Goal: Information Seeking & Learning: Learn about a topic

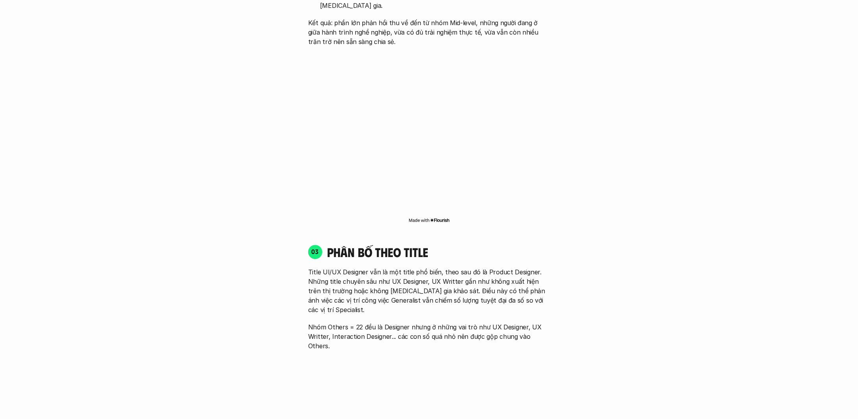
scroll to position [1102, 0]
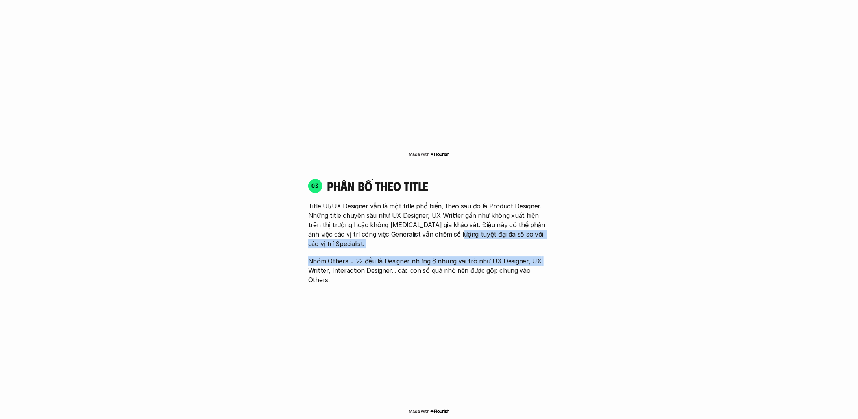
drag, startPoint x: 440, startPoint y: 222, endPoint x: 538, endPoint y: 235, distance: 99.1
click at [538, 235] on div "Title UI/UX Designer vẫn là một title phổ biến, theo sau đó là Product Designer…" at bounding box center [429, 242] width 242 height 83
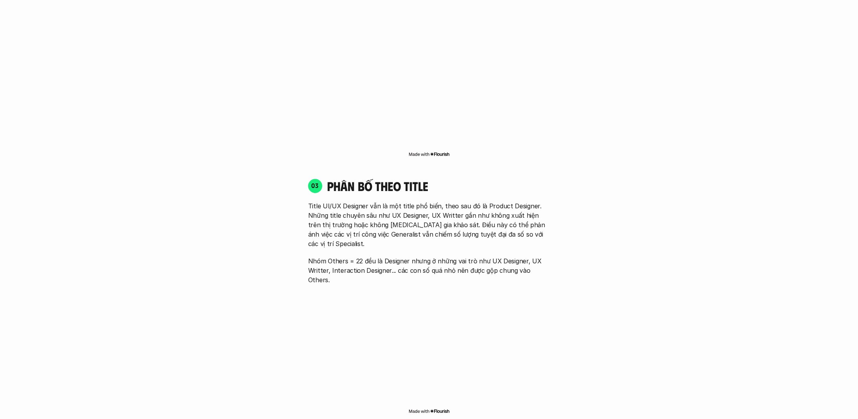
click at [414, 258] on div "03 phân bố theo title Title UI/UX Designer vẫn là một title phổ biến, theo sau …" at bounding box center [429, 296] width 256 height 253
drag, startPoint x: 381, startPoint y: 241, endPoint x: 478, endPoint y: 252, distance: 97.5
click at [478, 257] on p "Nhóm Others = 22 đều là Designer nhưng ở những vai trò như UX Designer, UX Writ…" at bounding box center [429, 271] width 242 height 28
click at [540, 257] on p "Nhóm Others = 22 đều là Designer nhưng ở những vai trò như UX Designer, UX Writ…" at bounding box center [429, 271] width 242 height 28
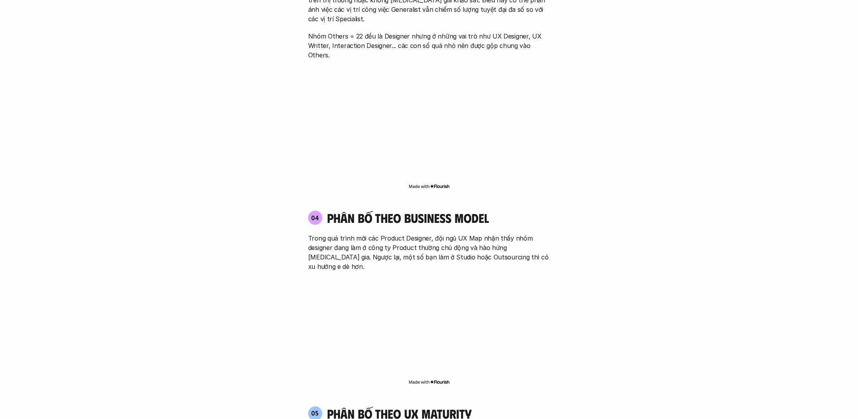
scroll to position [1338, 0]
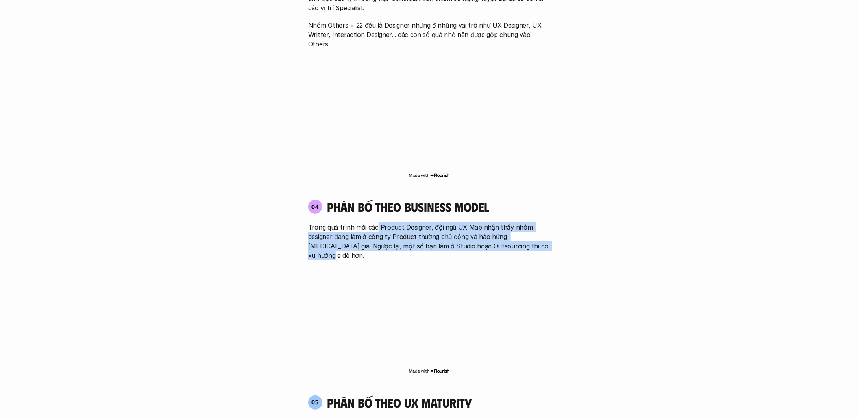
drag, startPoint x: 375, startPoint y: 199, endPoint x: 540, endPoint y: 220, distance: 166.3
click at [540, 223] on p "Trong quá trình mời các Product Designer, đội ngũ UX Map nhận thấy nhóm designe…" at bounding box center [429, 242] width 242 height 38
click at [413, 223] on p "Trong quá trình mời các Product Designer, đội ngũ UX Map nhận thấy nhóm designe…" at bounding box center [429, 242] width 242 height 38
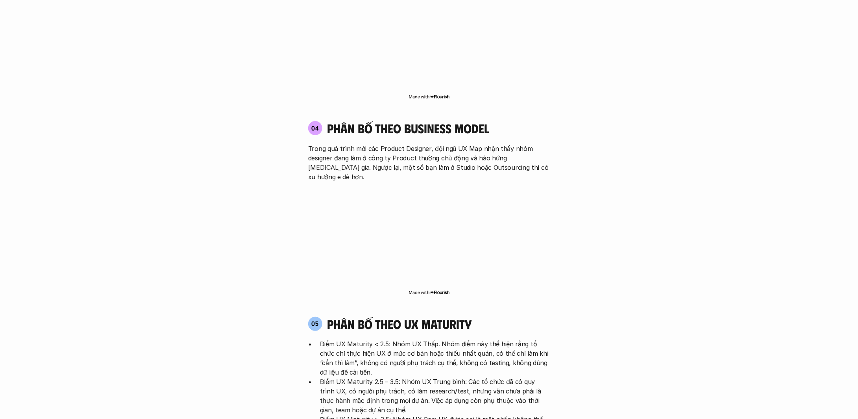
scroll to position [1535, 0]
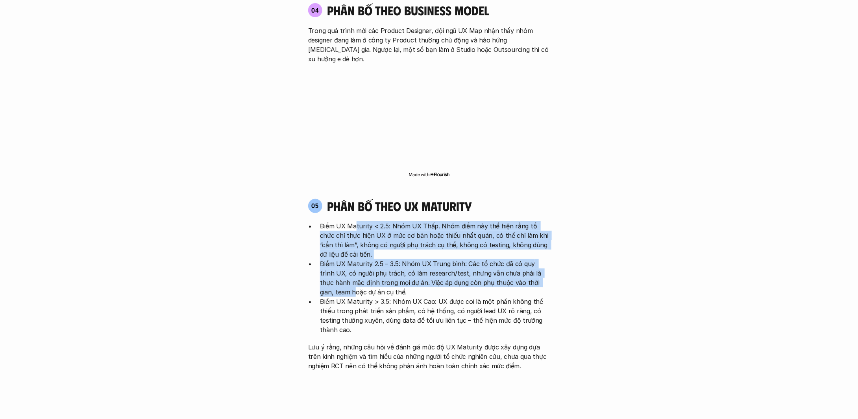
drag, startPoint x: 356, startPoint y: 188, endPoint x: 537, endPoint y: 243, distance: 189.1
click at [537, 243] on ul "Điểm UX Maturity < 2.5: Nhóm UX Thấp. Nhóm điểm này thể hiện rằng tổ chức chỉ t…" at bounding box center [429, 278] width 242 height 113
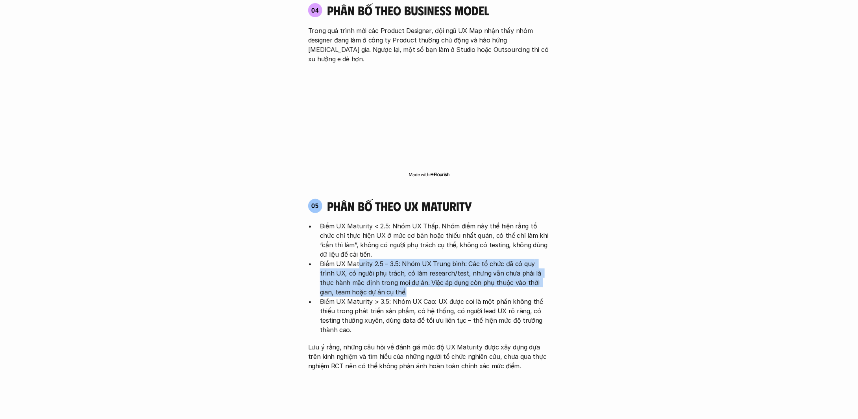
drag, startPoint x: 357, startPoint y: 224, endPoint x: 400, endPoint y: 253, distance: 51.3
click at [400, 259] on p "Điểm UX Maturity 2.5 – 3.5: Nhóm UX Trung bình: Các tổ chức đã có quy trình UX,…" at bounding box center [435, 278] width 230 height 38
click at [443, 259] on p "Điểm UX Maturity 2.5 – 3.5: Nhóm UX Trung bình: Các tổ chức đã có quy trình UX,…" at bounding box center [435, 278] width 230 height 38
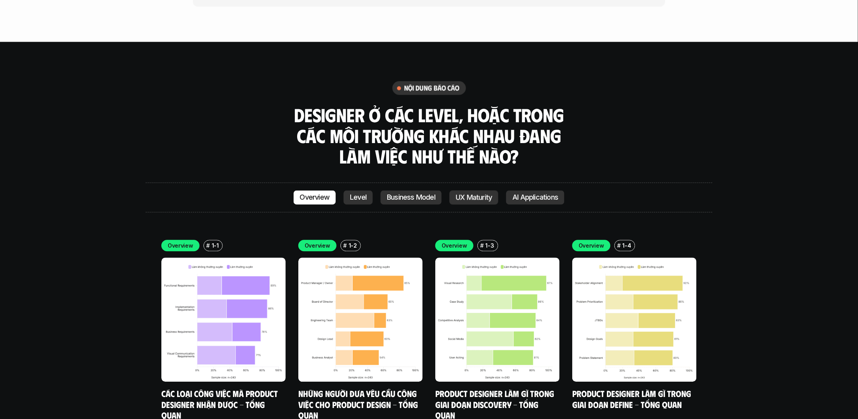
scroll to position [2164, 0]
